Goal: Information Seeking & Learning: Find specific fact

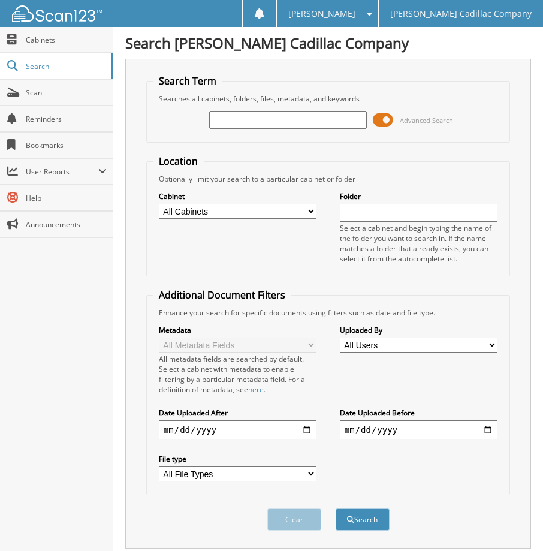
type input "4"
type input "8"
type input "575480"
click at [336, 508] on button "Search" at bounding box center [363, 519] width 54 height 22
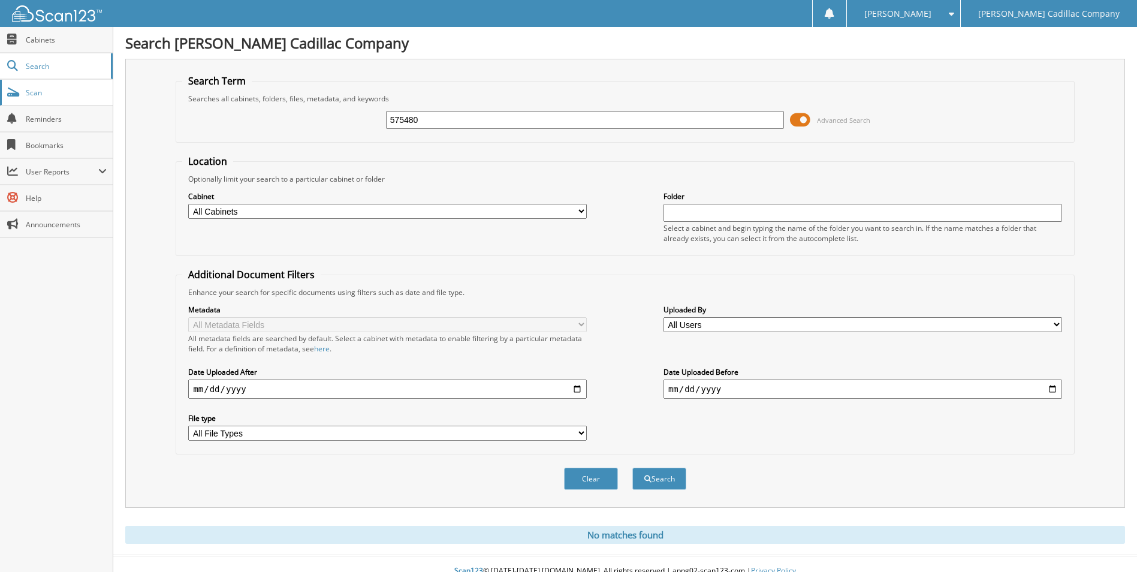
click at [40, 80] on link "Scan" at bounding box center [56, 93] width 113 height 26
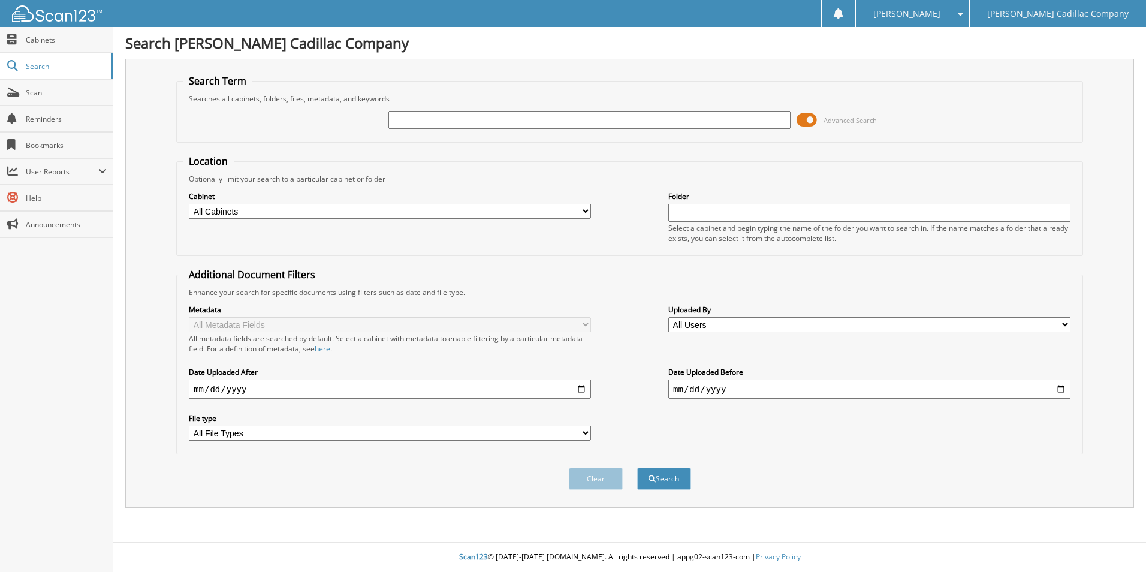
click at [269, 436] on select "All File Types JPG PDF PNG" at bounding box center [390, 433] width 402 height 15
click at [580, 353] on div "All metadata fields are searched by default. Select a cabinet with metadata to …" at bounding box center [390, 343] width 402 height 20
click at [302, 210] on select "All Cabinets BODY SHOP RO BUY BACKS & MISC PARTS RENTAL LEDGER SERVICE RO Needs…" at bounding box center [390, 211] width 402 height 15
select select "17657"
click at [189, 204] on select "All Cabinets BODY SHOP RO BUY BACKS & MISC PARTS RENTAL LEDGER SERVICE RO Needs…" at bounding box center [390, 211] width 402 height 15
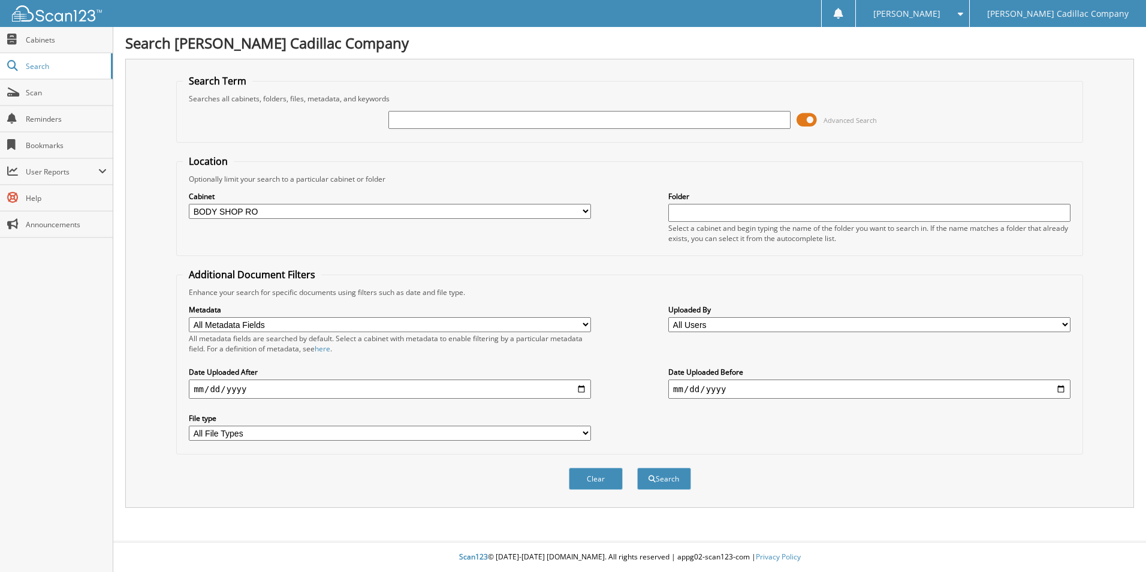
click at [432, 125] on input "text" at bounding box center [589, 120] width 402 height 18
type input "575480"
click at [637, 468] on button "Search" at bounding box center [664, 479] width 54 height 22
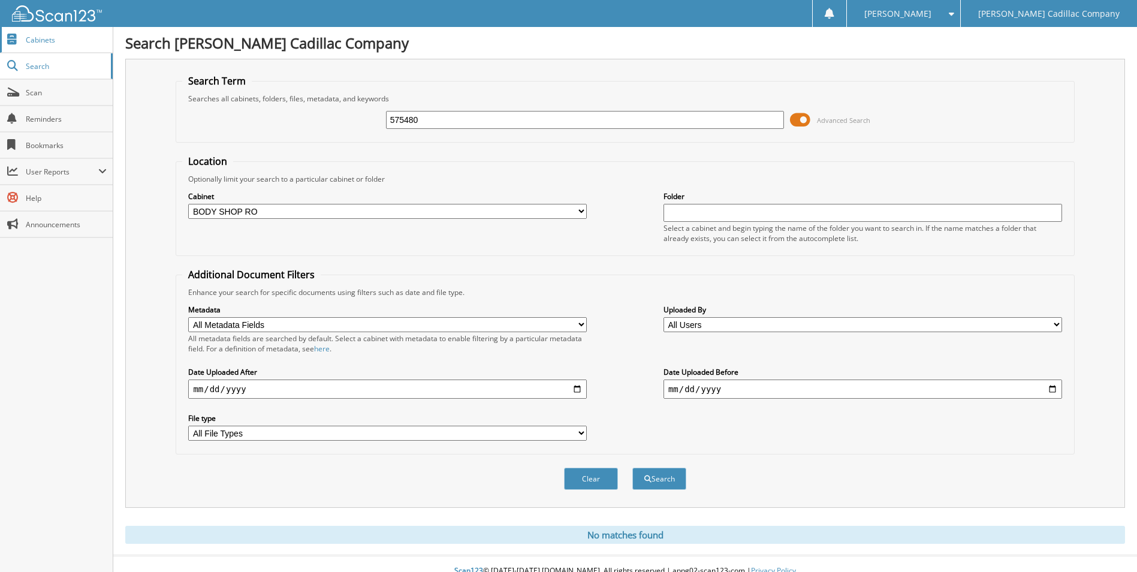
click at [36, 41] on span "Cabinets" at bounding box center [66, 40] width 81 height 10
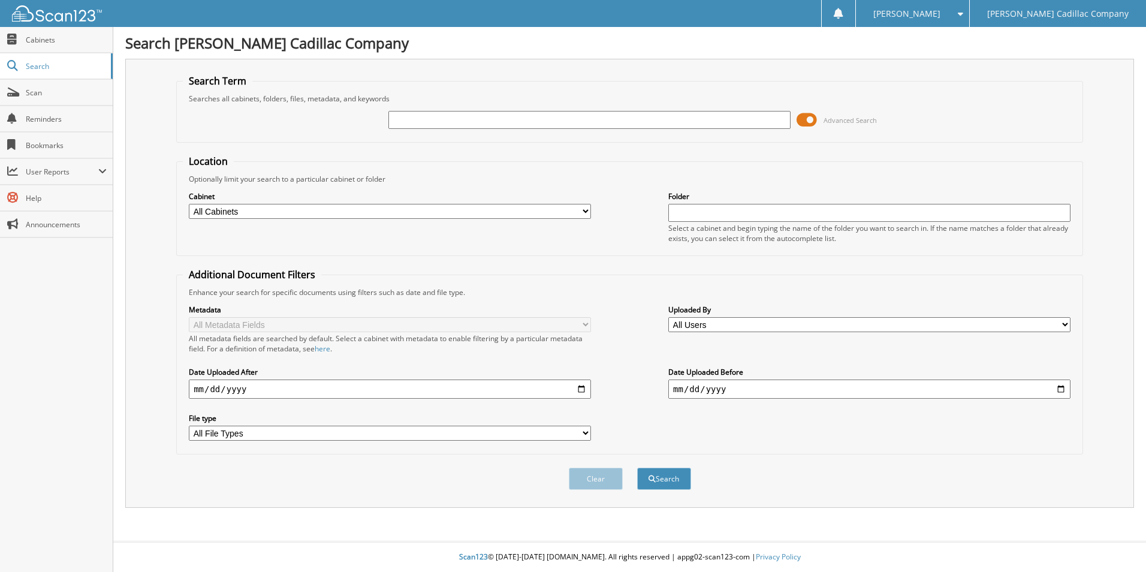
click at [805, 122] on span at bounding box center [807, 120] width 20 height 18
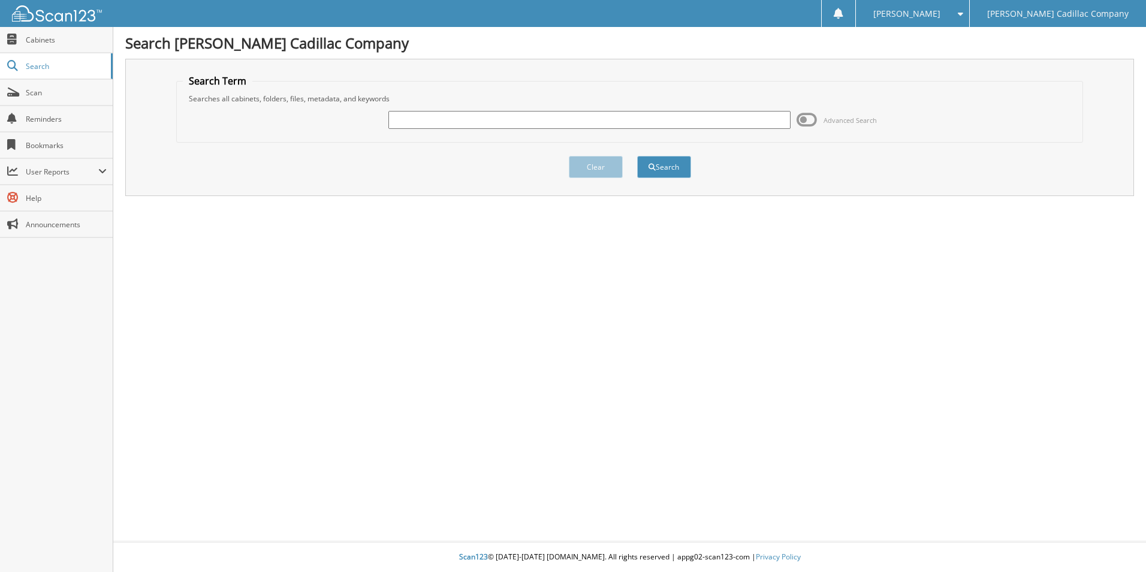
click at [410, 113] on input "text" at bounding box center [589, 120] width 402 height 18
type input "575480"
click at [674, 171] on button "Search" at bounding box center [664, 167] width 54 height 22
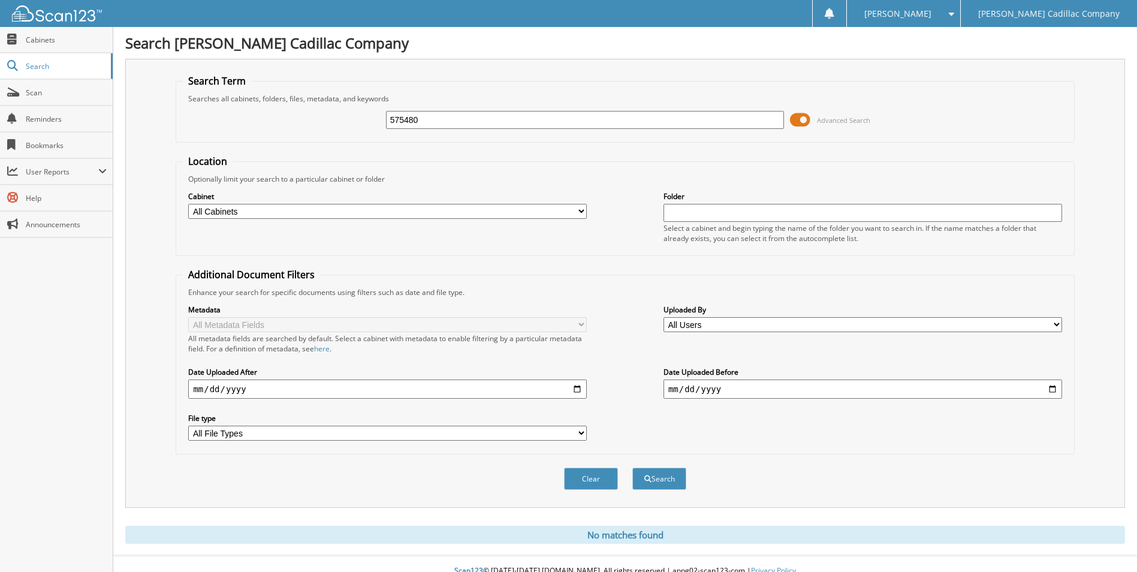
click at [801, 121] on span at bounding box center [800, 120] width 20 height 18
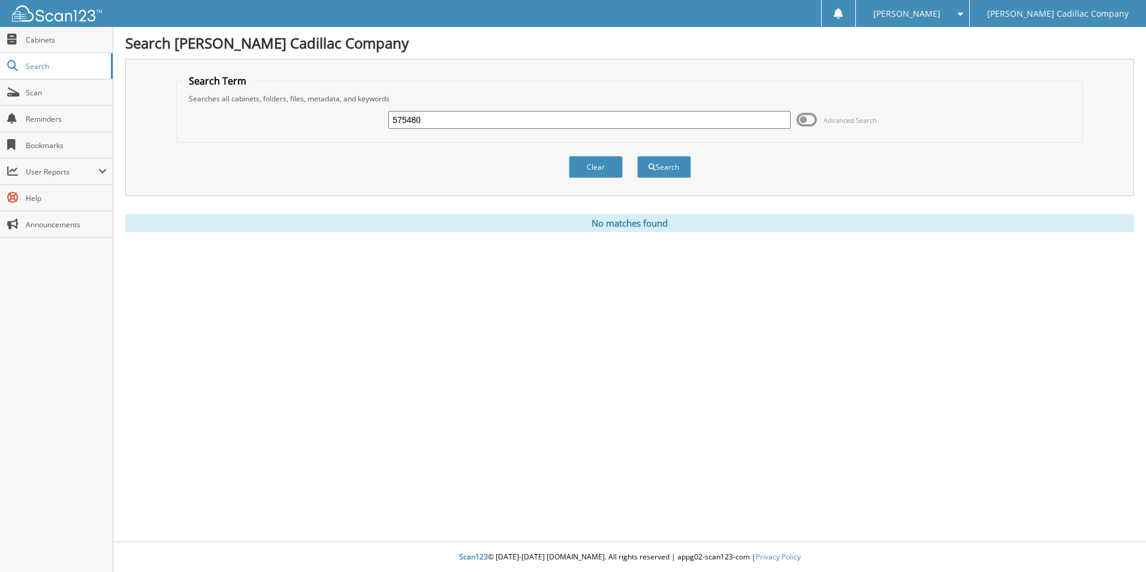
click at [805, 118] on span at bounding box center [807, 120] width 20 height 18
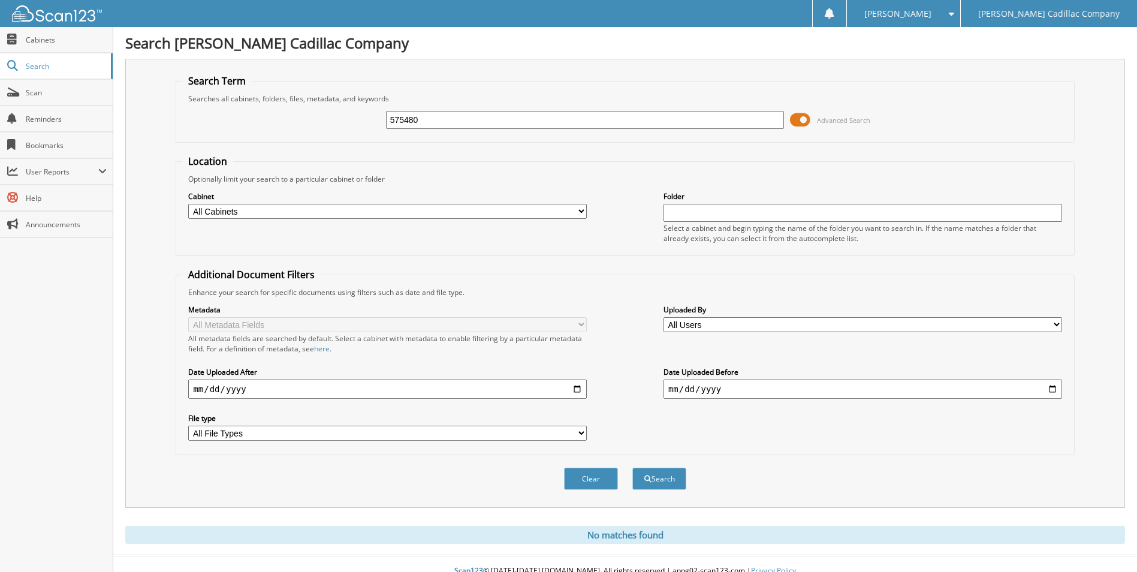
click at [564, 486] on div "Clear" at bounding box center [591, 478] width 56 height 25
click at [50, 96] on span "Scan" at bounding box center [66, 93] width 81 height 10
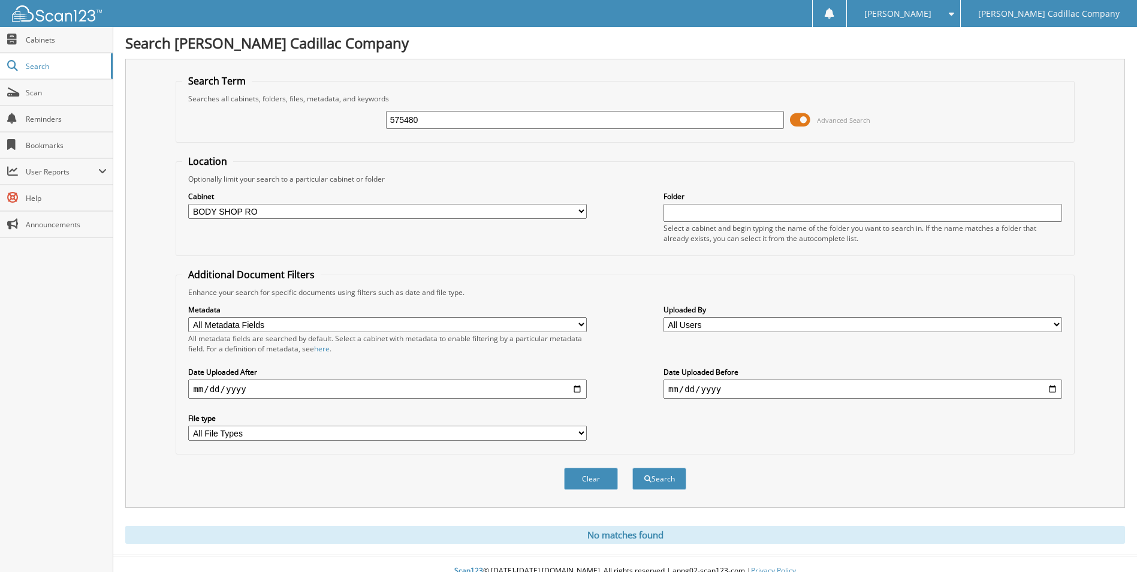
drag, startPoint x: 443, startPoint y: 121, endPoint x: 313, endPoint y: 121, distance: 130.1
click at [314, 121] on div "575480 Advanced Search" at bounding box center [624, 120] width 885 height 32
type input "short"
click at [632, 468] on button "Search" at bounding box center [659, 479] width 54 height 22
drag, startPoint x: 452, startPoint y: 126, endPoint x: 329, endPoint y: 129, distance: 123.6
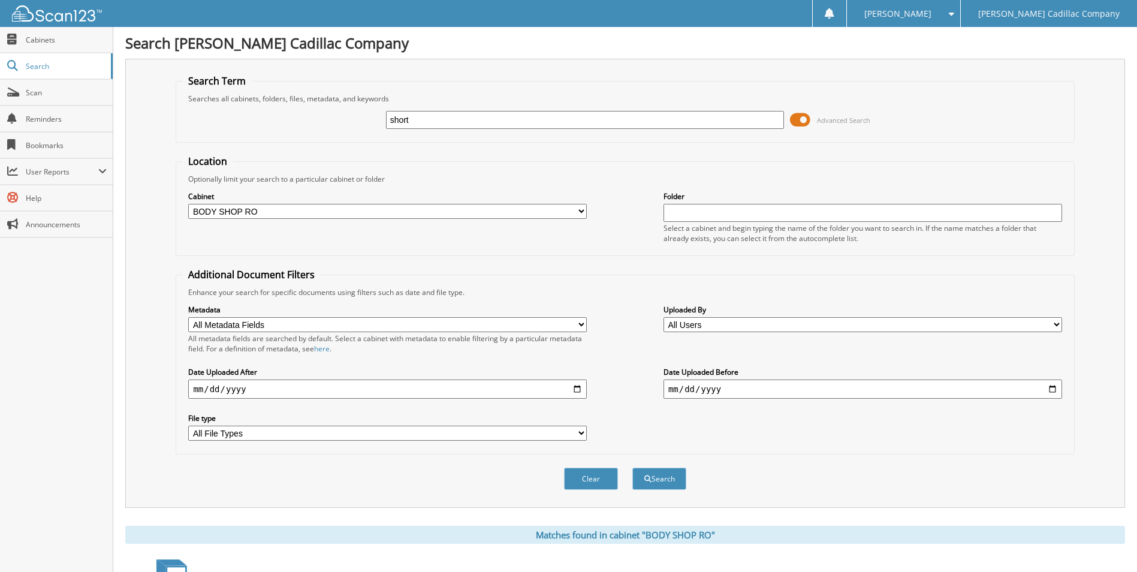
click at [329, 129] on div "short Advanced Search" at bounding box center [624, 120] width 885 height 32
